Goal: Find specific page/section: Find specific page/section

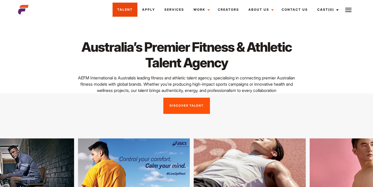
click at [127, 9] on link "Talent" at bounding box center [125, 10] width 25 height 14
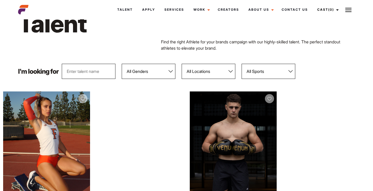
scroll to position [31, 0]
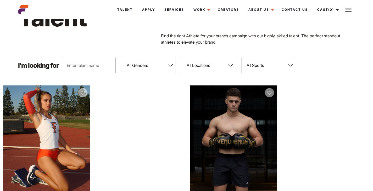
click at [155, 65] on select "All Genders [DEMOGRAPHIC_DATA] [DEMOGRAPHIC_DATA]" at bounding box center [149, 65] width 54 height 15
select select "103"
click at [122, 58] on select "All Genders [DEMOGRAPHIC_DATA] [DEMOGRAPHIC_DATA]" at bounding box center [149, 65] width 54 height 15
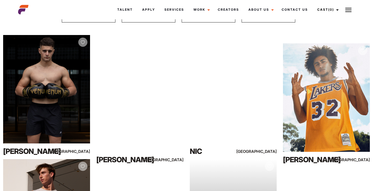
scroll to position [0, 0]
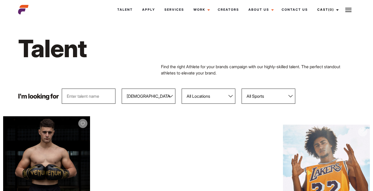
click at [104, 94] on input "text" at bounding box center [89, 96] width 54 height 15
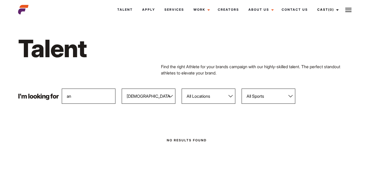
type input "a"
